Goal: Find specific page/section: Find specific page/section

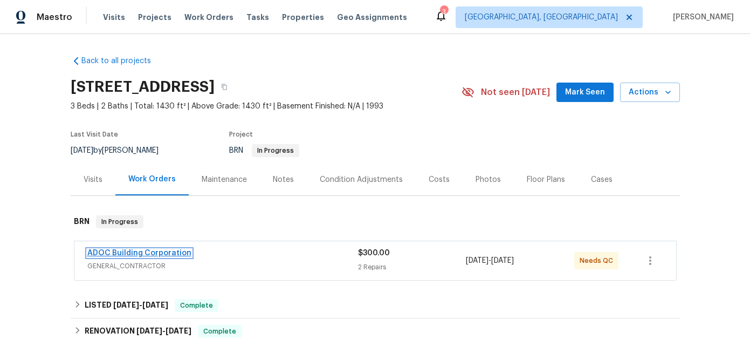
click at [165, 252] on link "ADOC Building Corporation" at bounding box center [139, 253] width 104 height 8
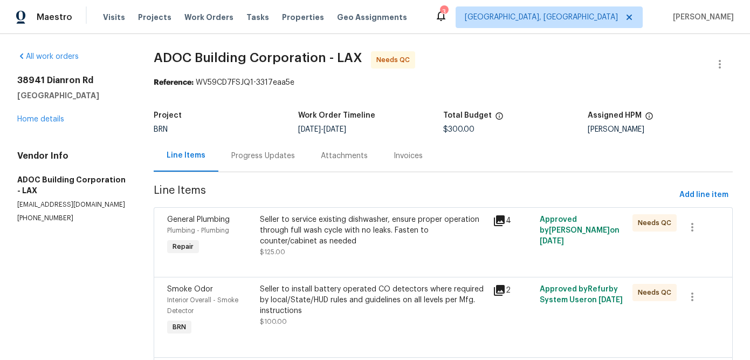
click at [500, 220] on icon at bounding box center [499, 220] width 11 height 11
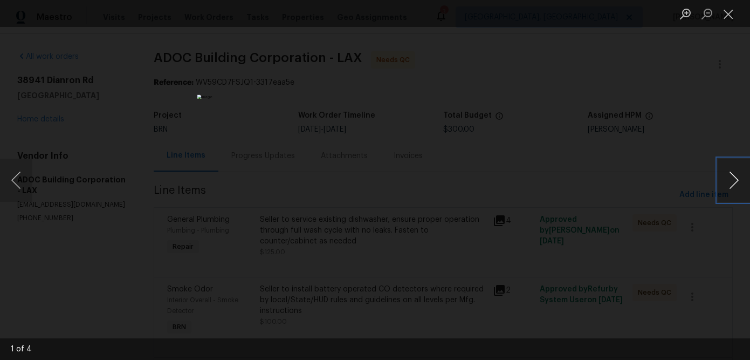
click at [733, 181] on button "Next image" at bounding box center [733, 179] width 32 height 43
